Goal: Information Seeking & Learning: Find contact information

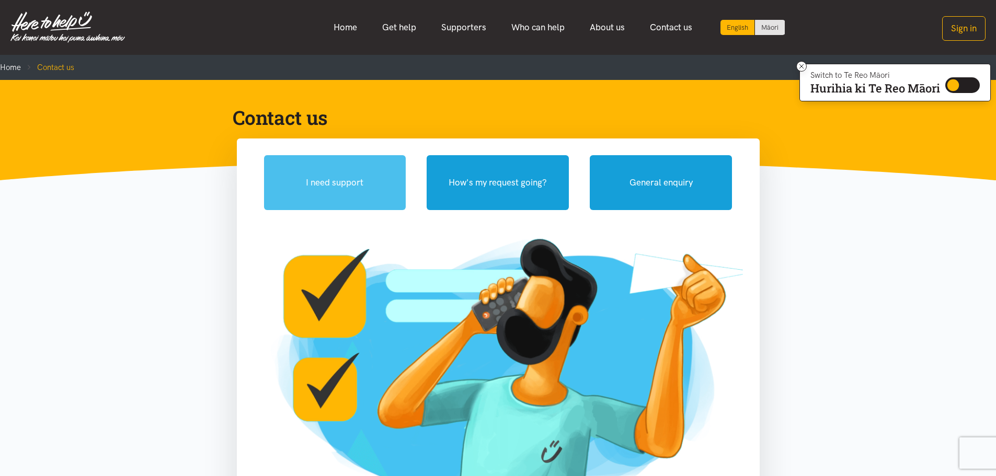
click at [339, 185] on button "I need support" at bounding box center [335, 182] width 142 height 55
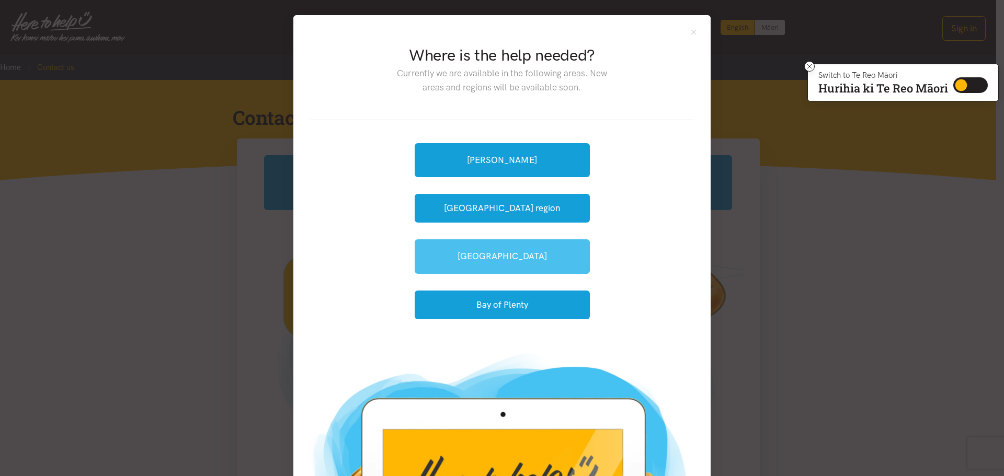
click at [499, 256] on link "[GEOGRAPHIC_DATA]" at bounding box center [502, 257] width 175 height 34
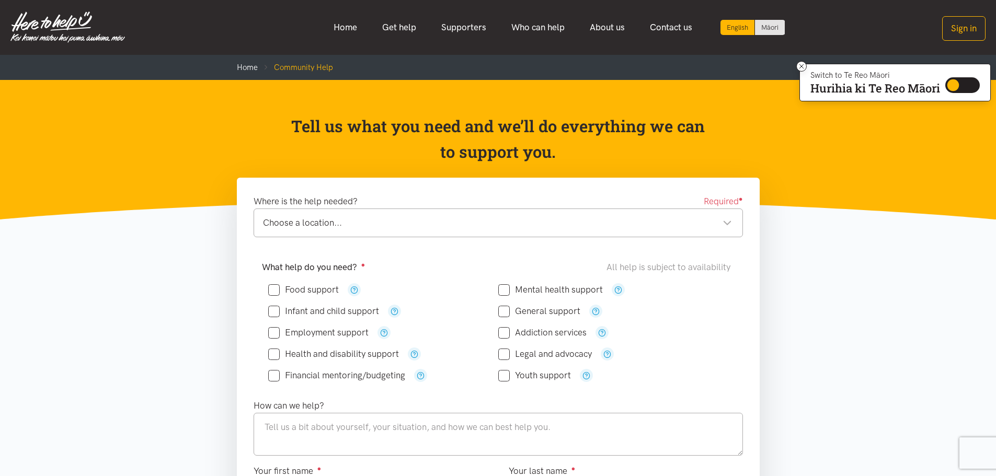
click at [336, 214] on div "Choose a location... Choose a location..." at bounding box center [499, 223] width 490 height 29
click at [413, 355] on icon "button" at bounding box center [415, 354] width 8 height 8
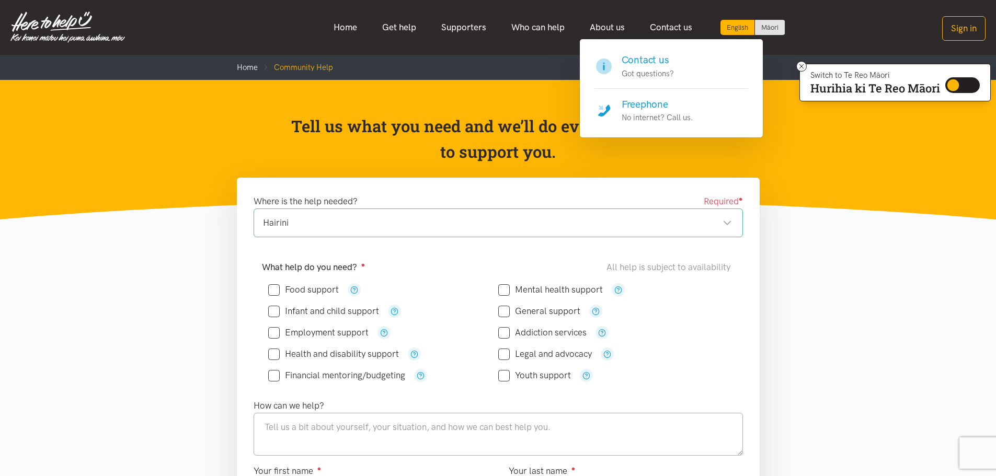
click at [641, 108] on h4 "Freephone" at bounding box center [658, 104] width 72 height 15
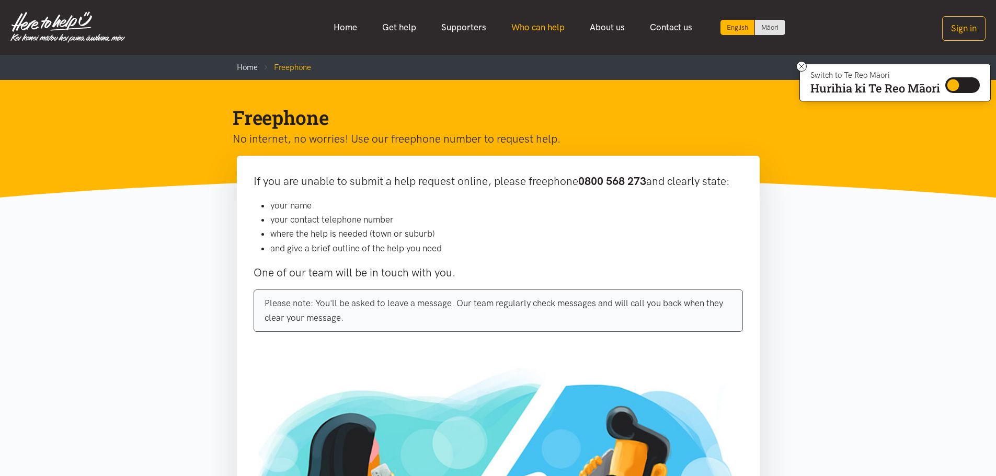
click at [534, 27] on link "Who can help" at bounding box center [538, 27] width 78 height 22
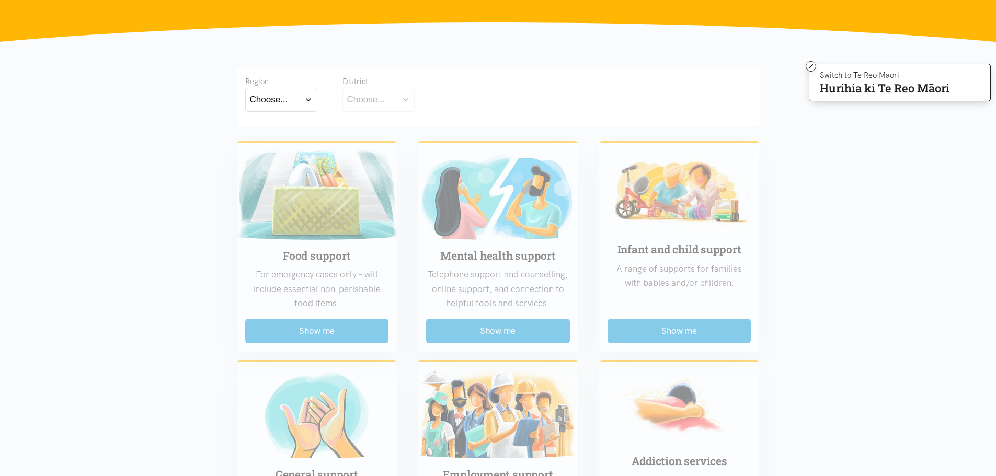
scroll to position [156, 0]
click at [311, 100] on button "Choose..." at bounding box center [281, 99] width 72 height 24
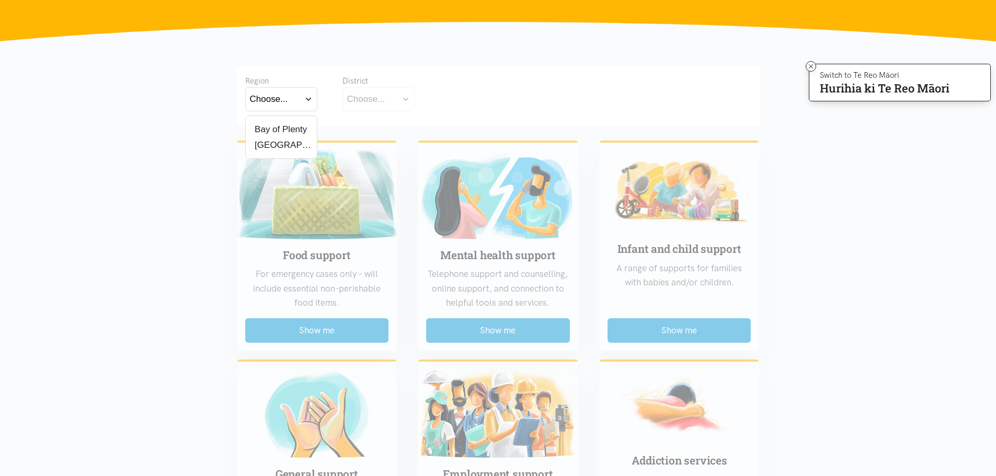
drag, startPoint x: 274, startPoint y: 128, endPoint x: 280, endPoint y: 127, distance: 6.3
click at [275, 128] on label "Bay of Plenty" at bounding box center [279, 129] width 58 height 13
click at [0, 0] on input "Bay of Plenty" at bounding box center [0, 0] width 0 height 0
click at [438, 97] on button "Choose..." at bounding box center [395, 99] width 105 height 24
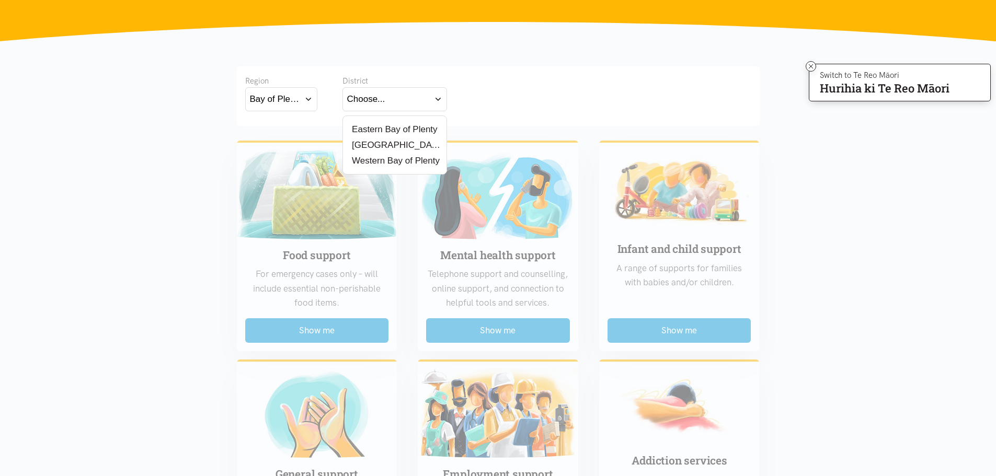
click at [374, 146] on label "[GEOGRAPHIC_DATA]" at bounding box center [394, 145] width 95 height 13
click at [0, 0] on input "[GEOGRAPHIC_DATA]" at bounding box center [0, 0] width 0 height 0
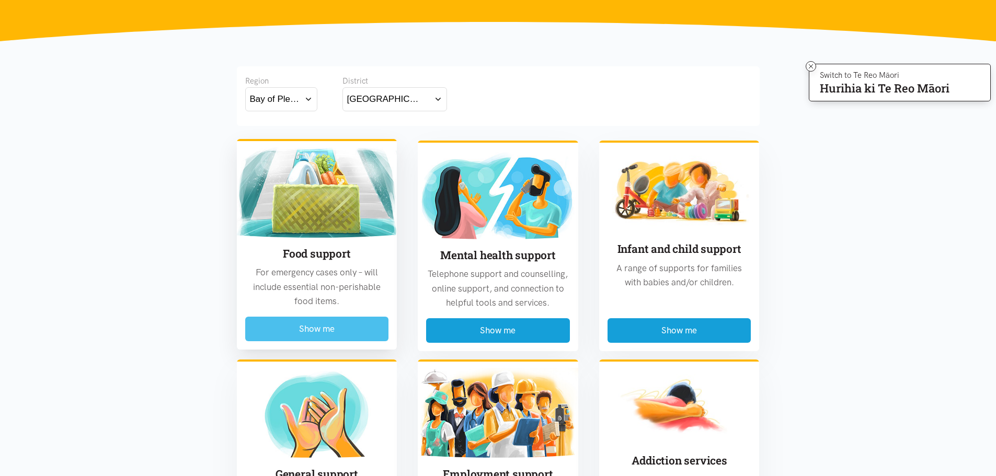
click at [313, 331] on button "Show me" at bounding box center [317, 329] width 144 height 25
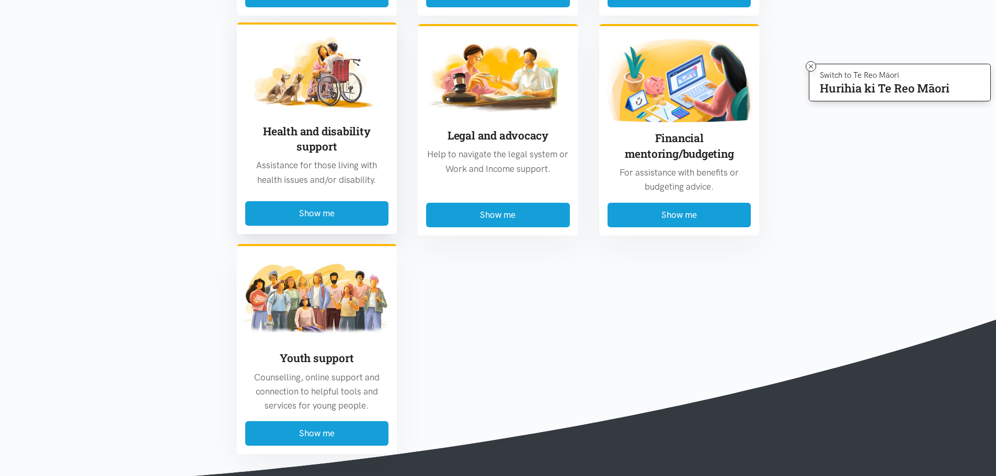
scroll to position [1638, 0]
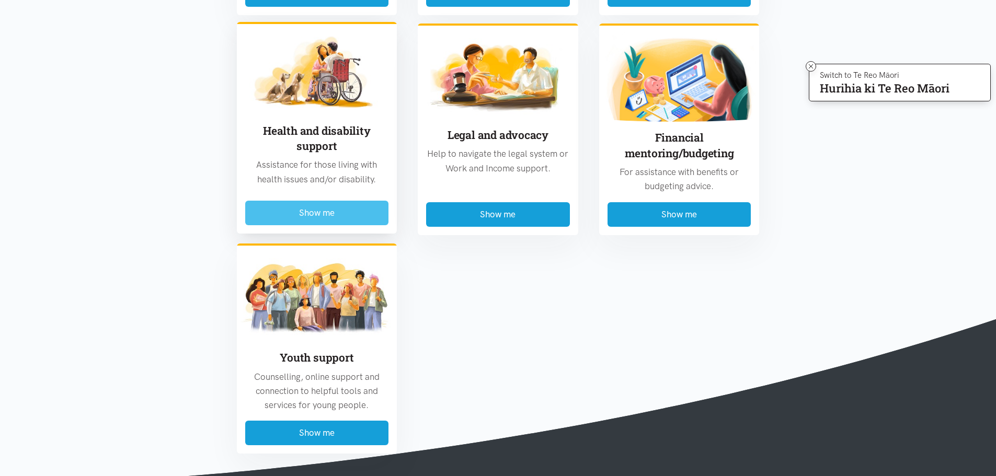
click at [304, 201] on button "Show me" at bounding box center [317, 213] width 144 height 25
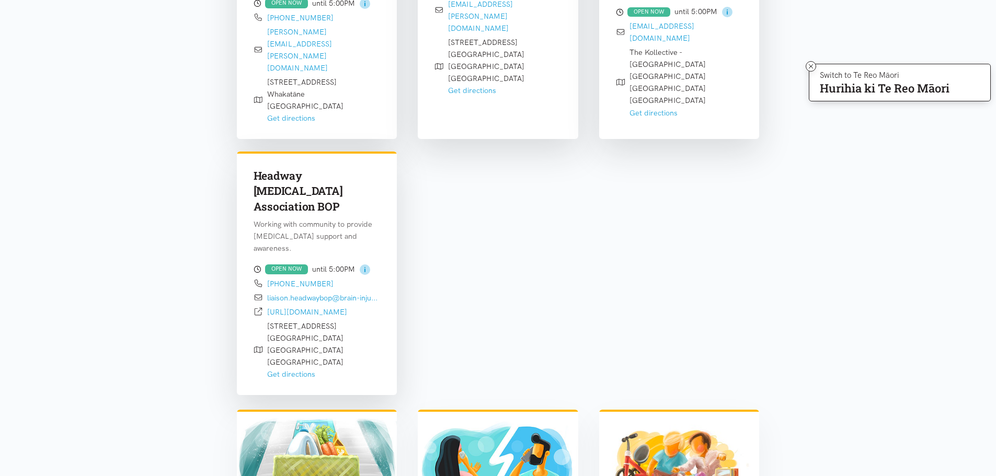
scroll to position [1353, 0]
